Goal: Information Seeking & Learning: Learn about a topic

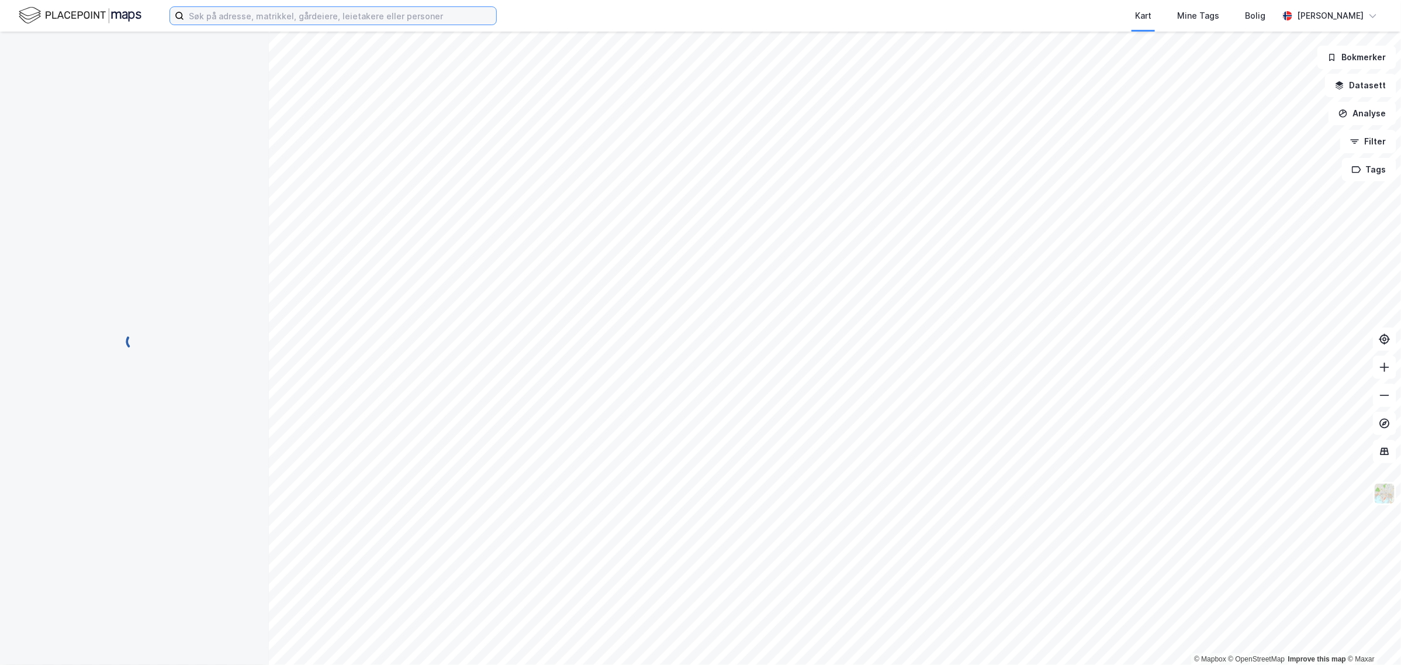
click at [200, 13] on input at bounding box center [340, 16] width 312 height 18
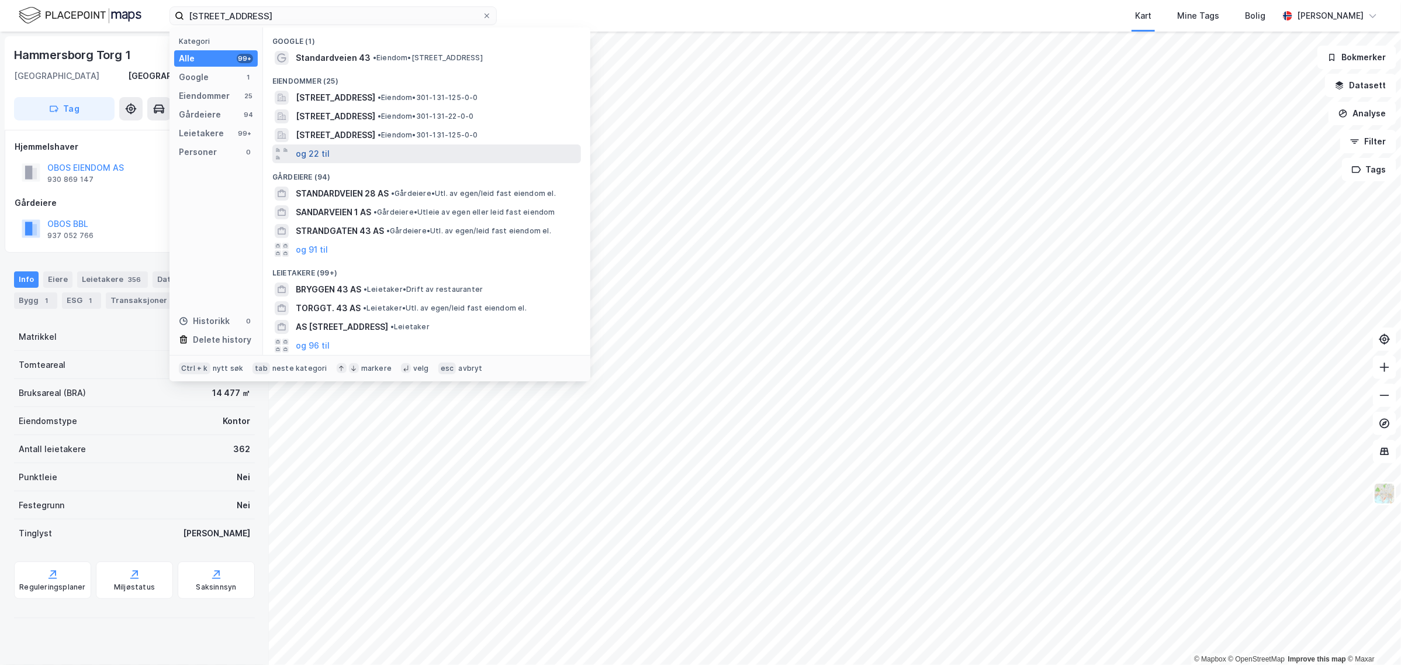
click at [320, 151] on button "og 22 til" at bounding box center [313, 154] width 34 height 14
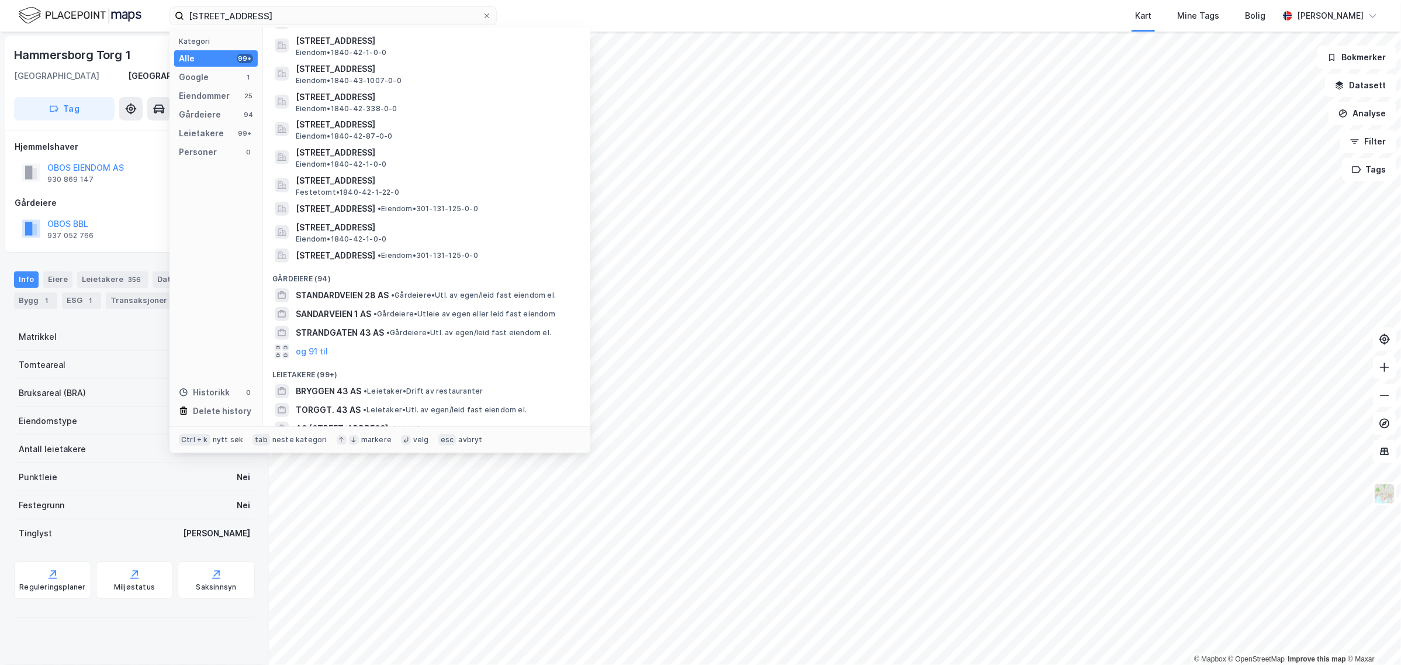
scroll to position [395, 0]
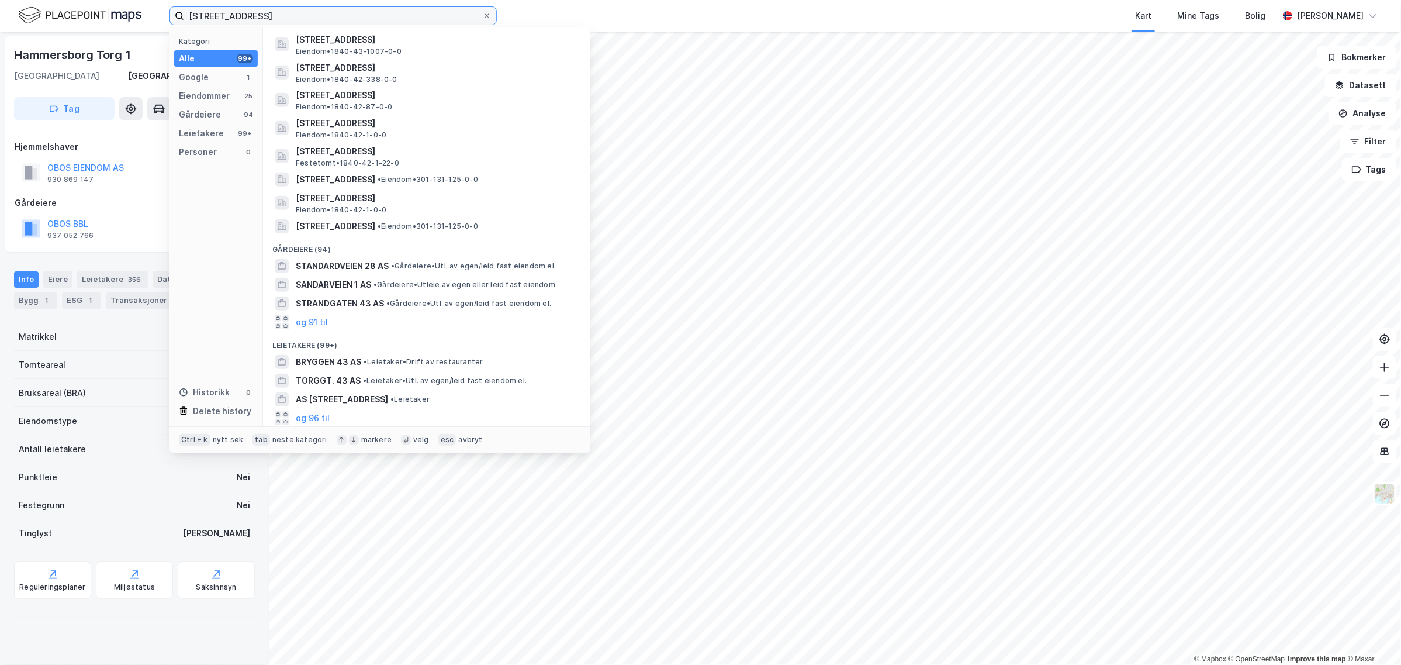
drag, startPoint x: 250, startPoint y: 15, endPoint x: 148, endPoint y: 12, distance: 102.3
click at [148, 12] on div "standardveien 43 Kategori Alle 99+ Google 1 Eiendommer 25 Gårdeiere 94 Leietake…" at bounding box center [700, 16] width 1401 height 32
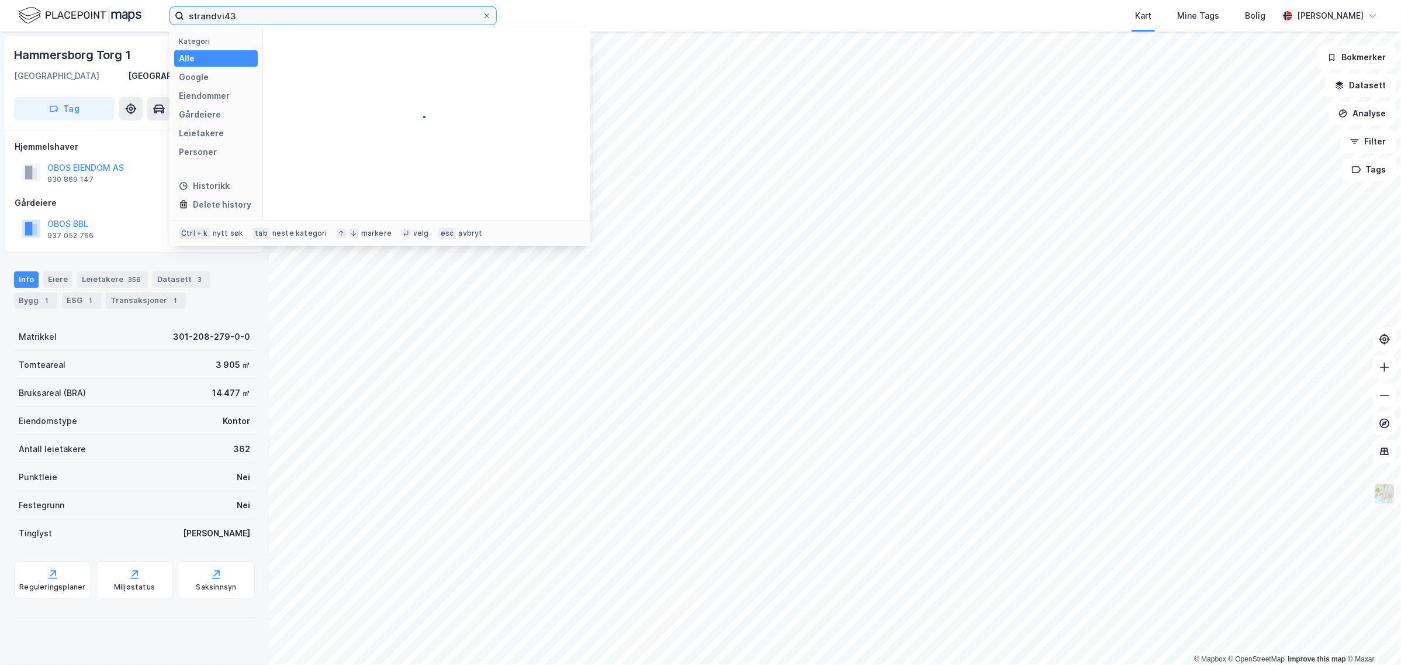
scroll to position [0, 0]
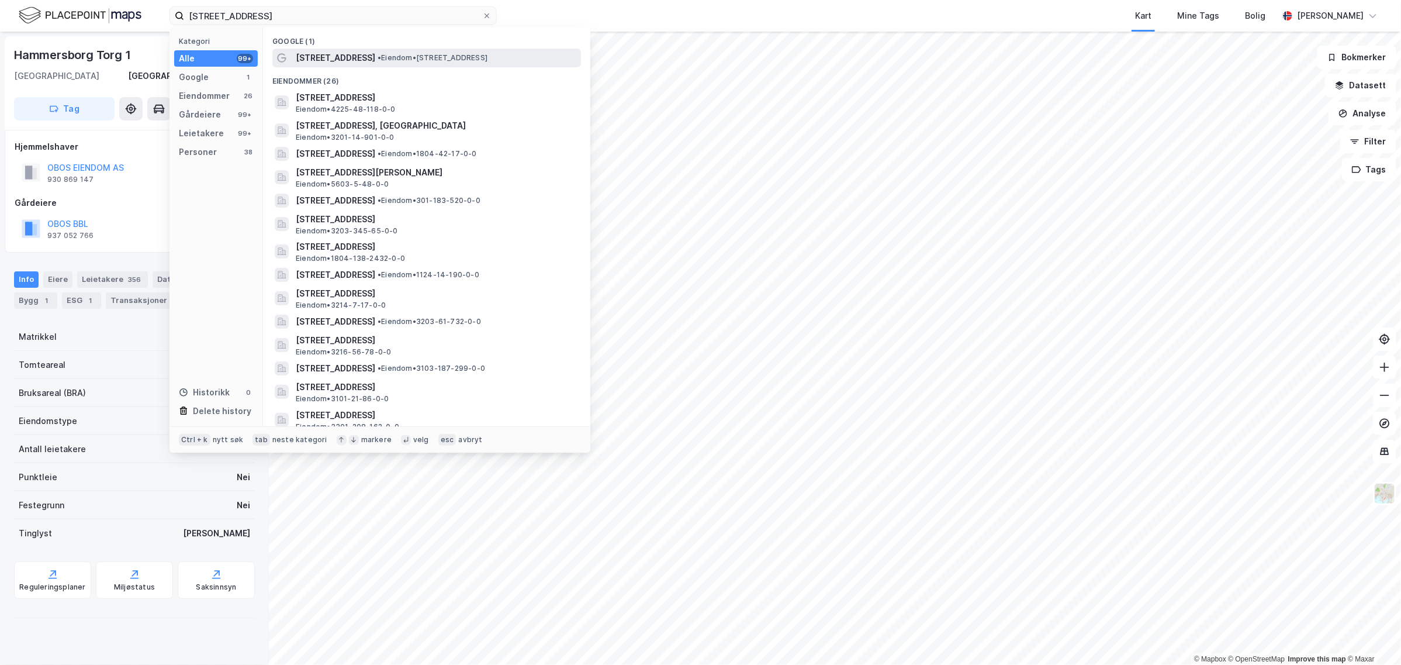
click at [351, 56] on span "[STREET_ADDRESS]" at bounding box center [336, 58] width 80 height 14
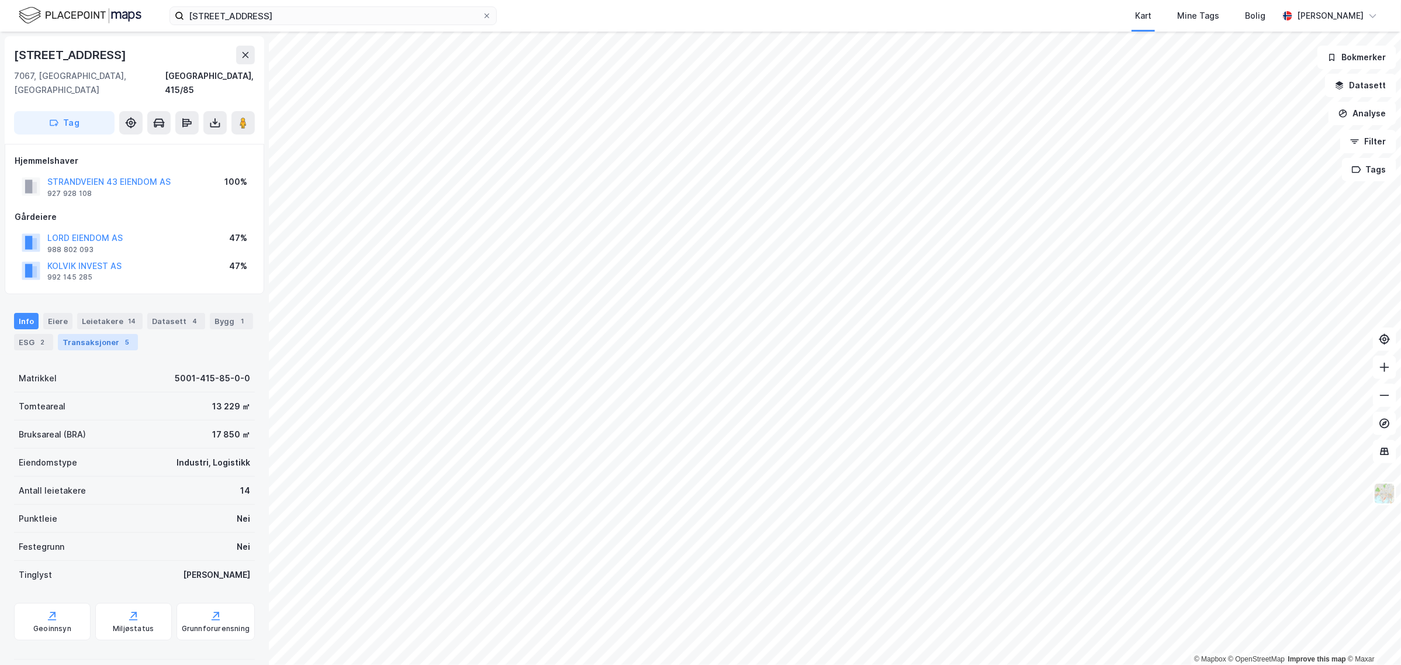
click at [101, 334] on div "Transaksjoner 5" at bounding box center [98, 342] width 80 height 16
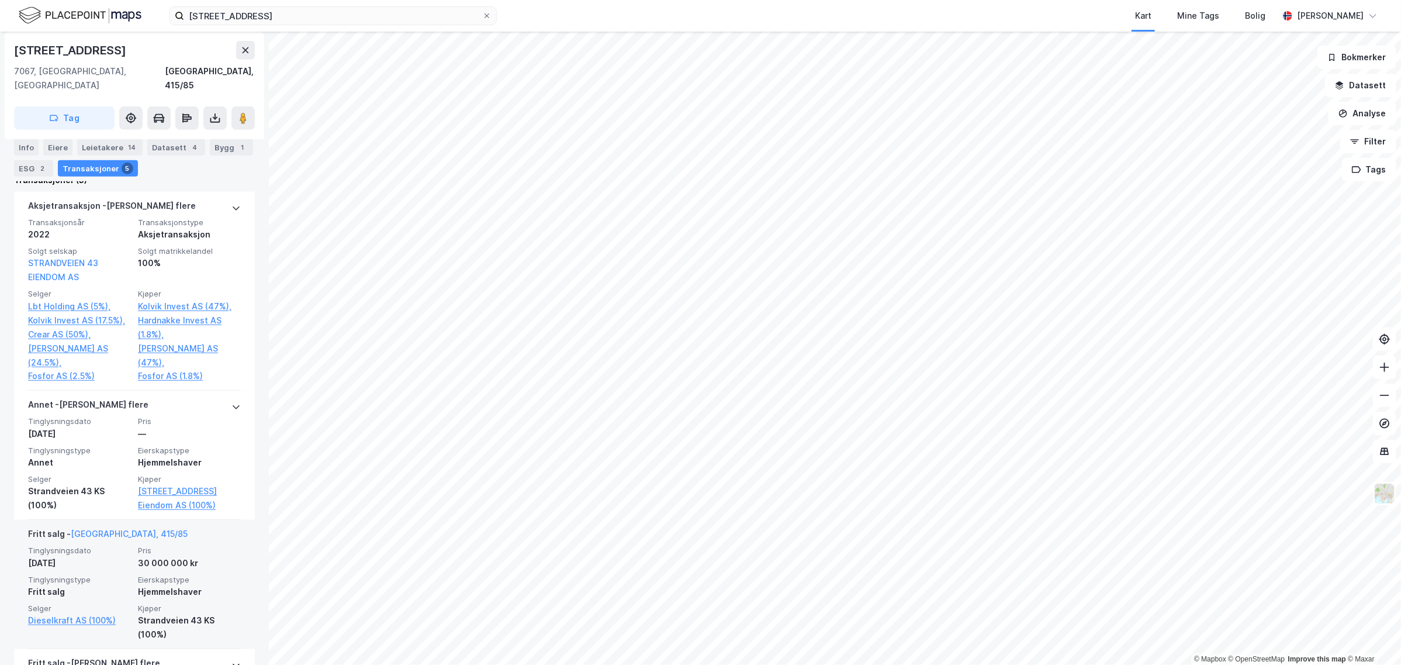
scroll to position [399, 0]
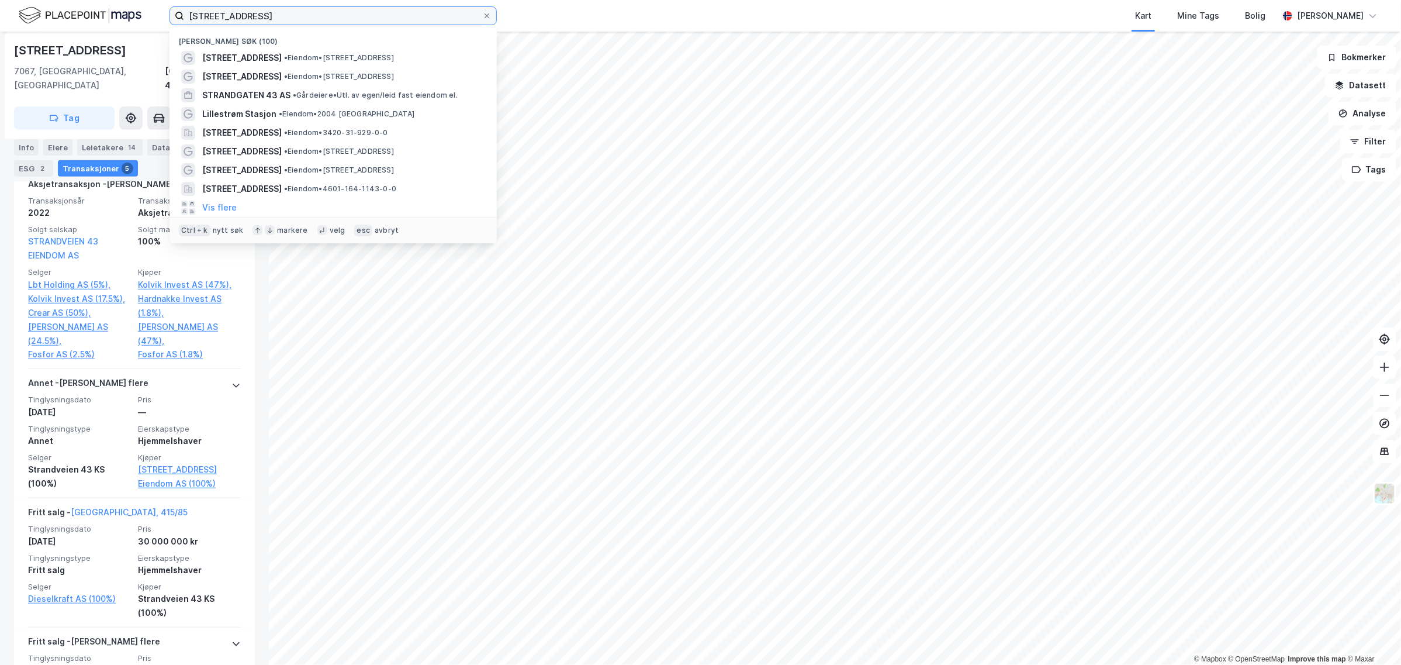
drag, startPoint x: 196, startPoint y: 10, endPoint x: 102, endPoint y: 12, distance: 94.1
click at [112, 12] on div "[STREET_ADDRESS] Nylige søk (100) [STREET_ADDRESS] • Eiendom • [STREET_ADDRESS]…" at bounding box center [700, 16] width 1401 height 32
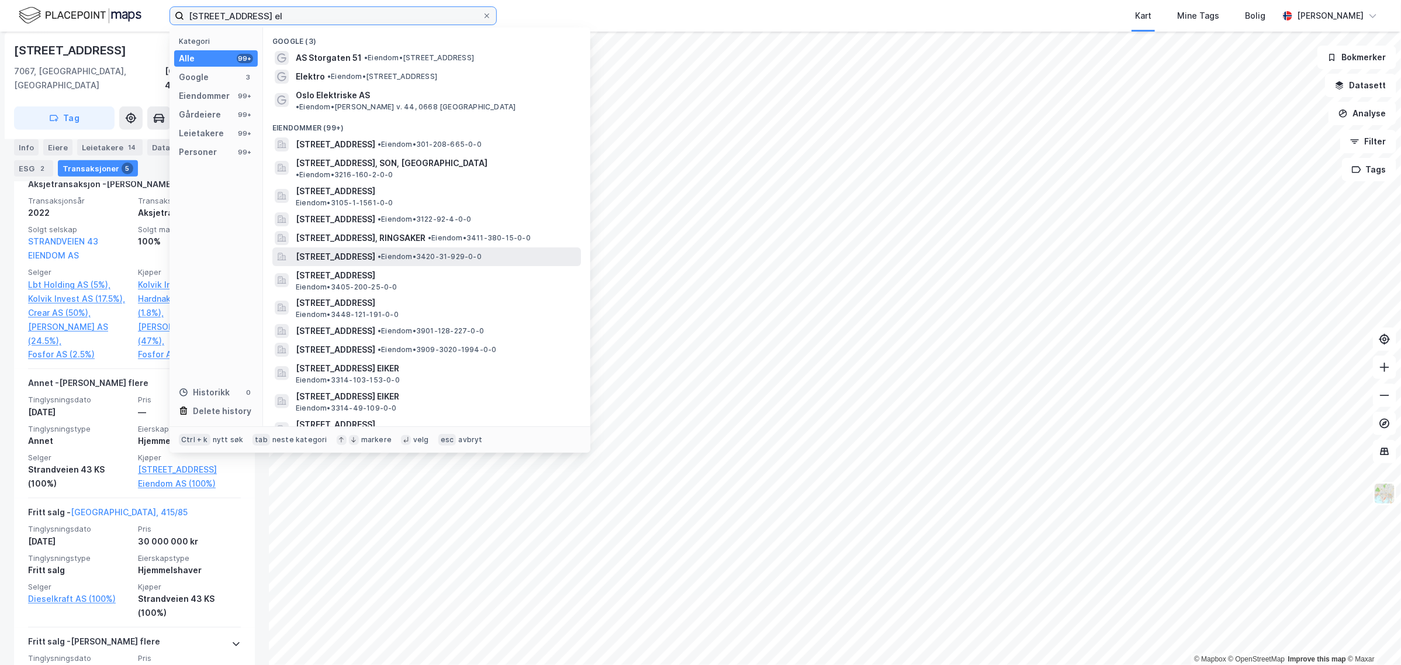
type input "[STREET_ADDRESS] el"
click at [375, 250] on span "[STREET_ADDRESS]" at bounding box center [336, 257] width 80 height 14
